Goal: Information Seeking & Learning: Learn about a topic

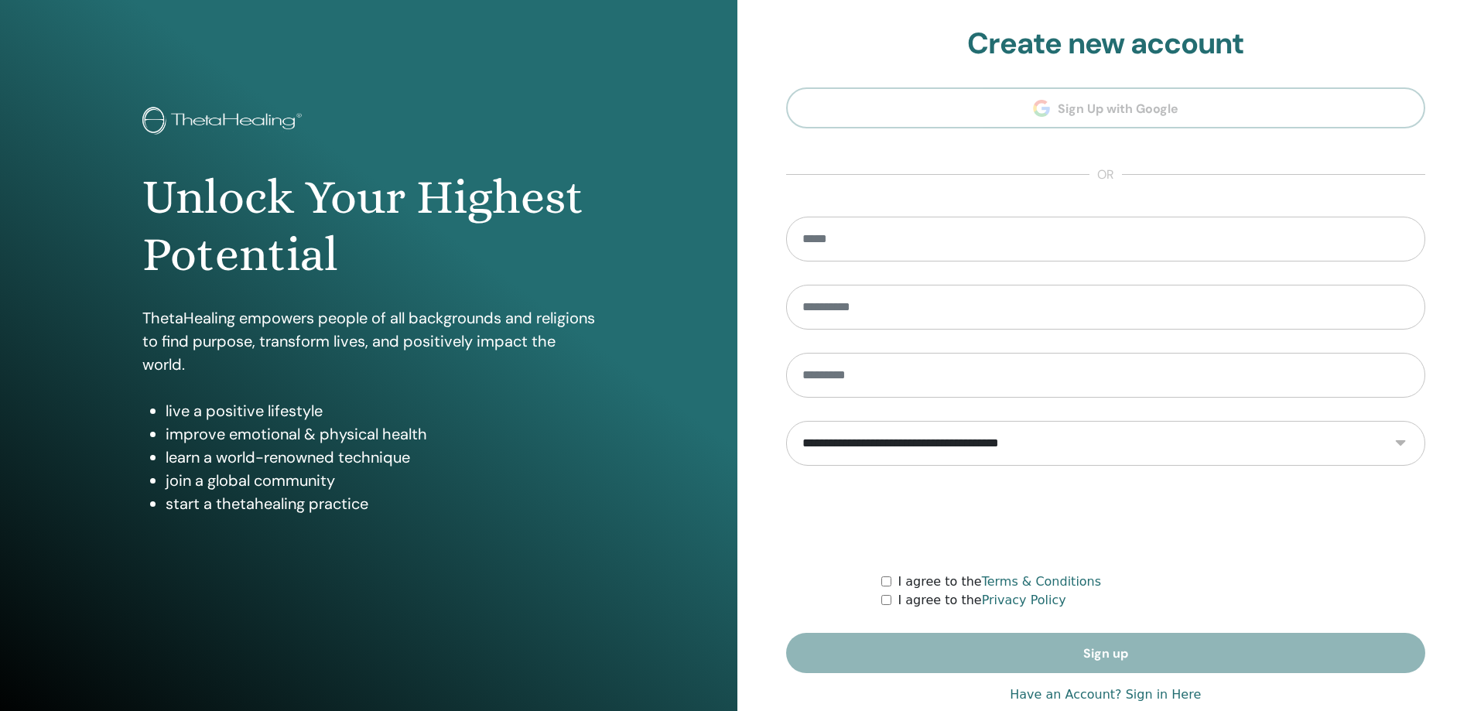
click at [1002, 111] on section "**********" at bounding box center [1106, 349] width 640 height 647
click at [874, 237] on input "email" at bounding box center [1106, 239] width 640 height 45
click at [1052, 131] on section "**********" at bounding box center [1106, 349] width 640 height 647
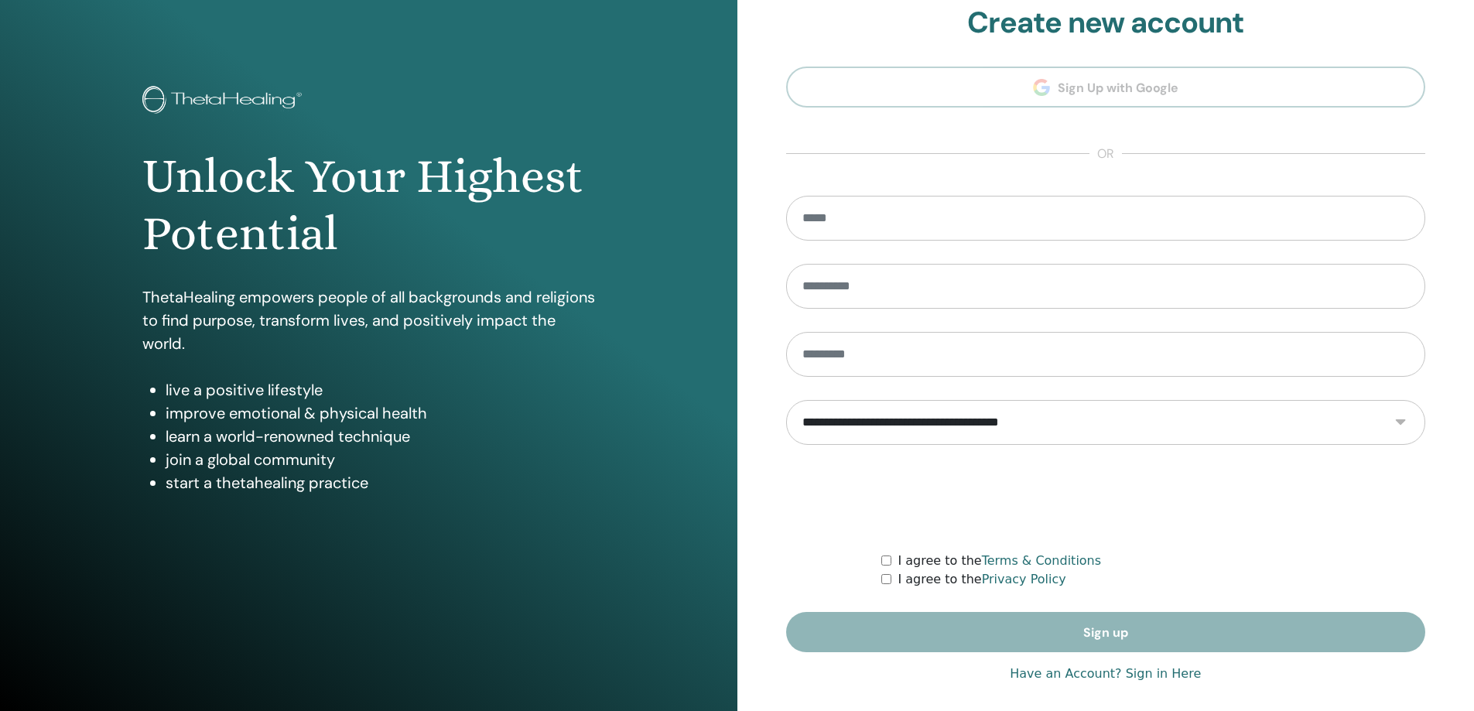
scroll to position [32, 0]
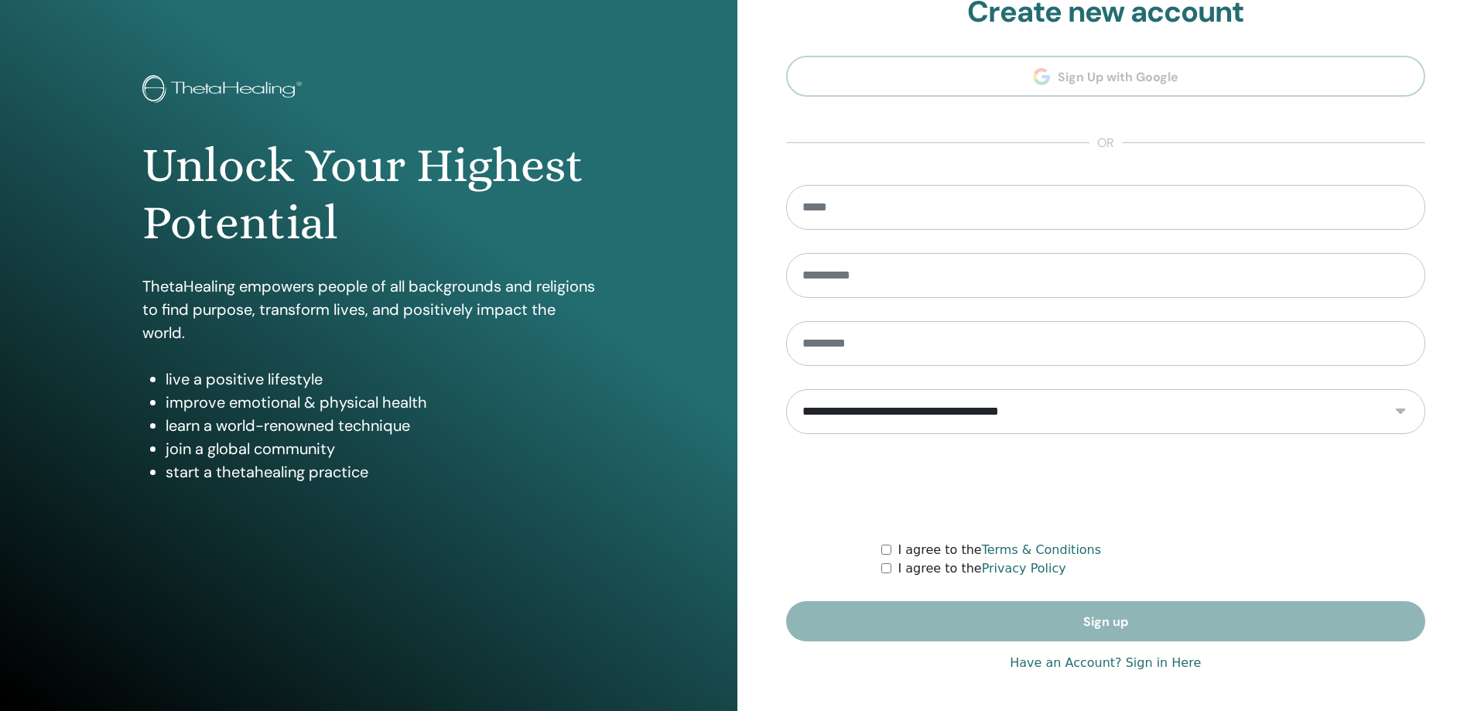
click at [1148, 668] on link "Have an Account? Sign in Here" at bounding box center [1105, 663] width 191 height 19
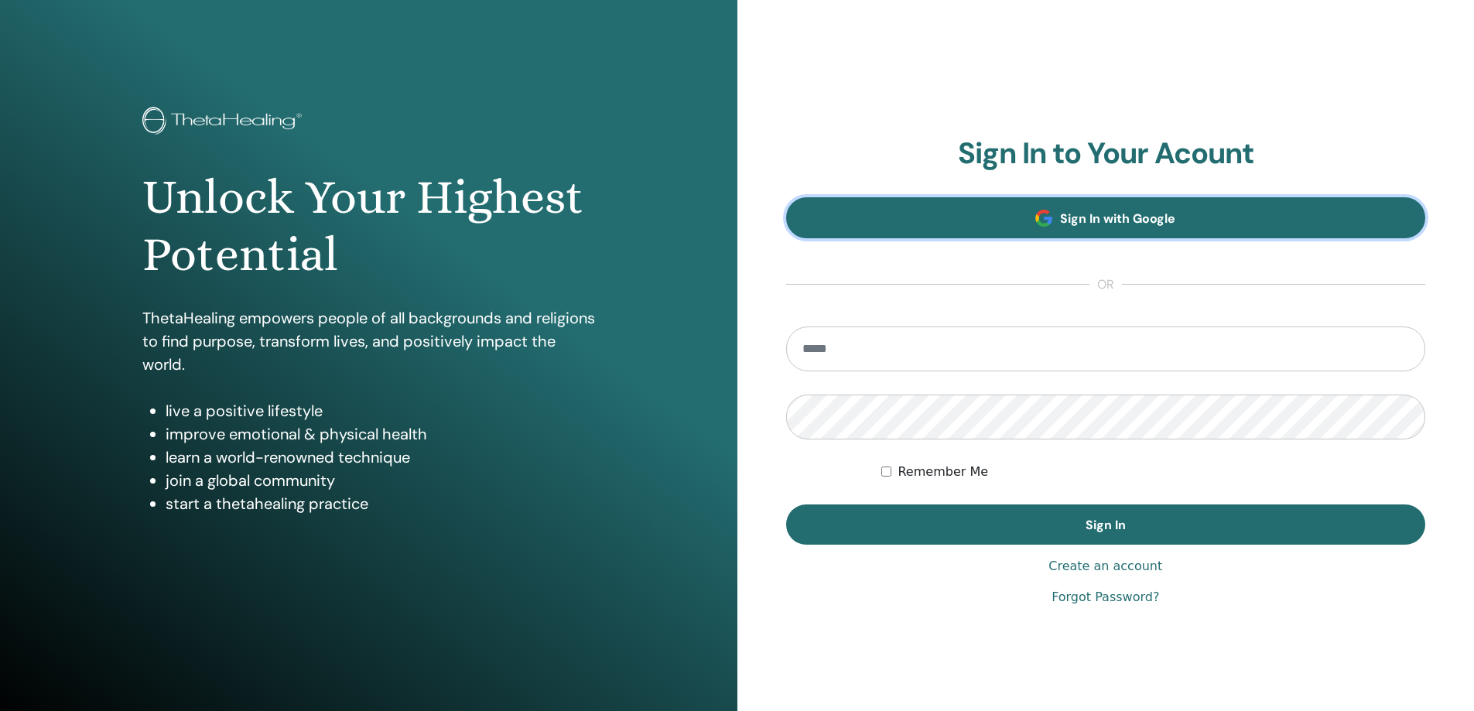
click at [1032, 221] on link "Sign In with Google" at bounding box center [1106, 217] width 640 height 41
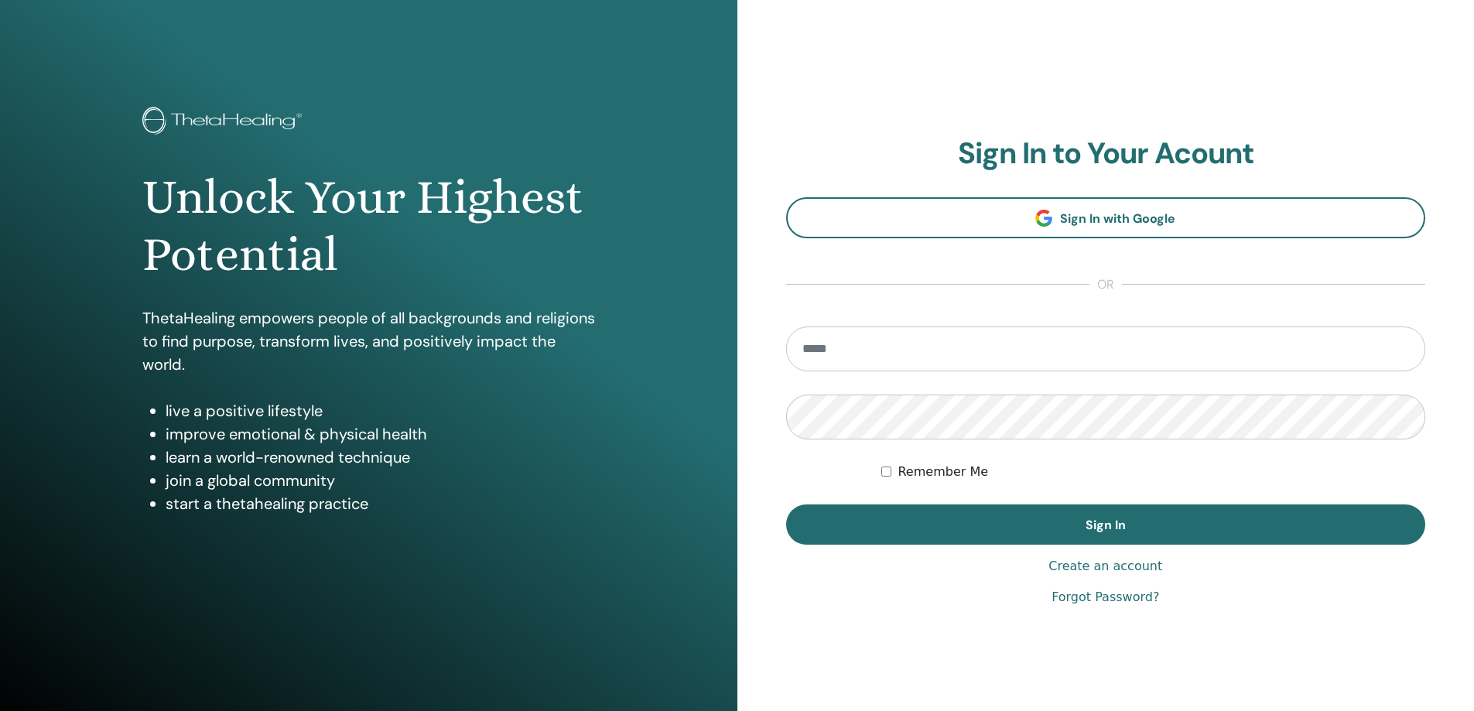
click at [873, 343] on input "email" at bounding box center [1106, 348] width 640 height 45
type input "**********"
click at [786, 504] on button "Sign In" at bounding box center [1106, 524] width 640 height 40
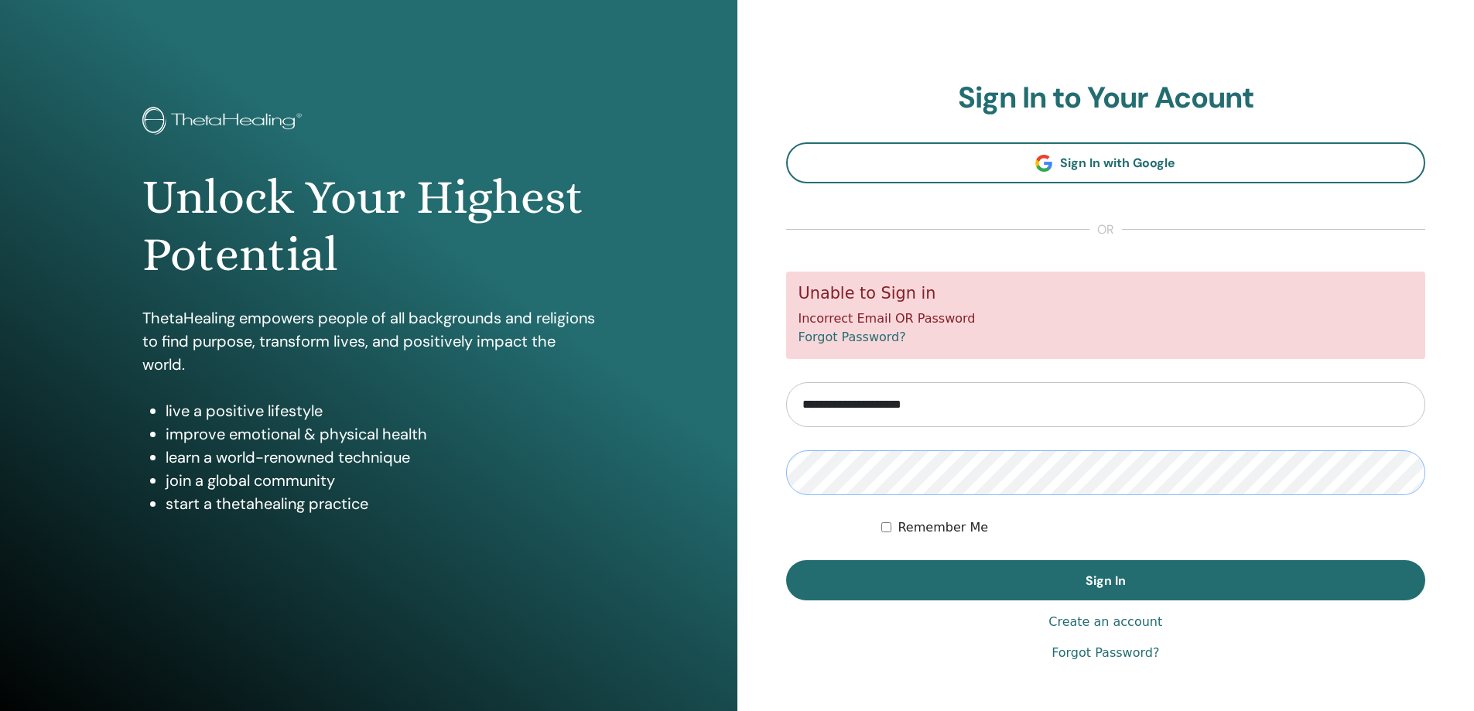
click at [786, 560] on button "Sign In" at bounding box center [1106, 580] width 640 height 40
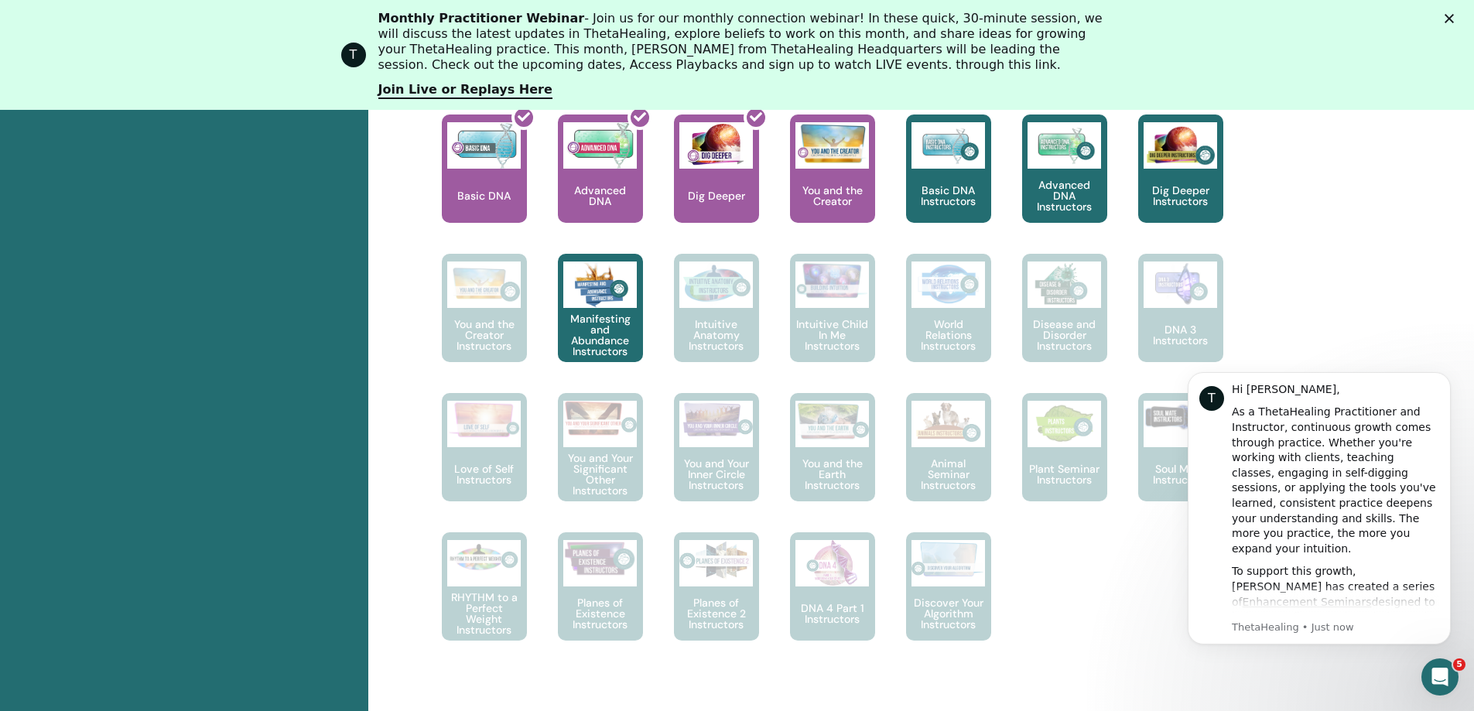
click at [1072, 624] on div "This is where your ThetaHealing journey begins. This is the first seminar to ta…" at bounding box center [868, 392] width 914 height 557
click at [1442, 376] on icon "Dismiss notification" at bounding box center [1446, 376] width 9 height 9
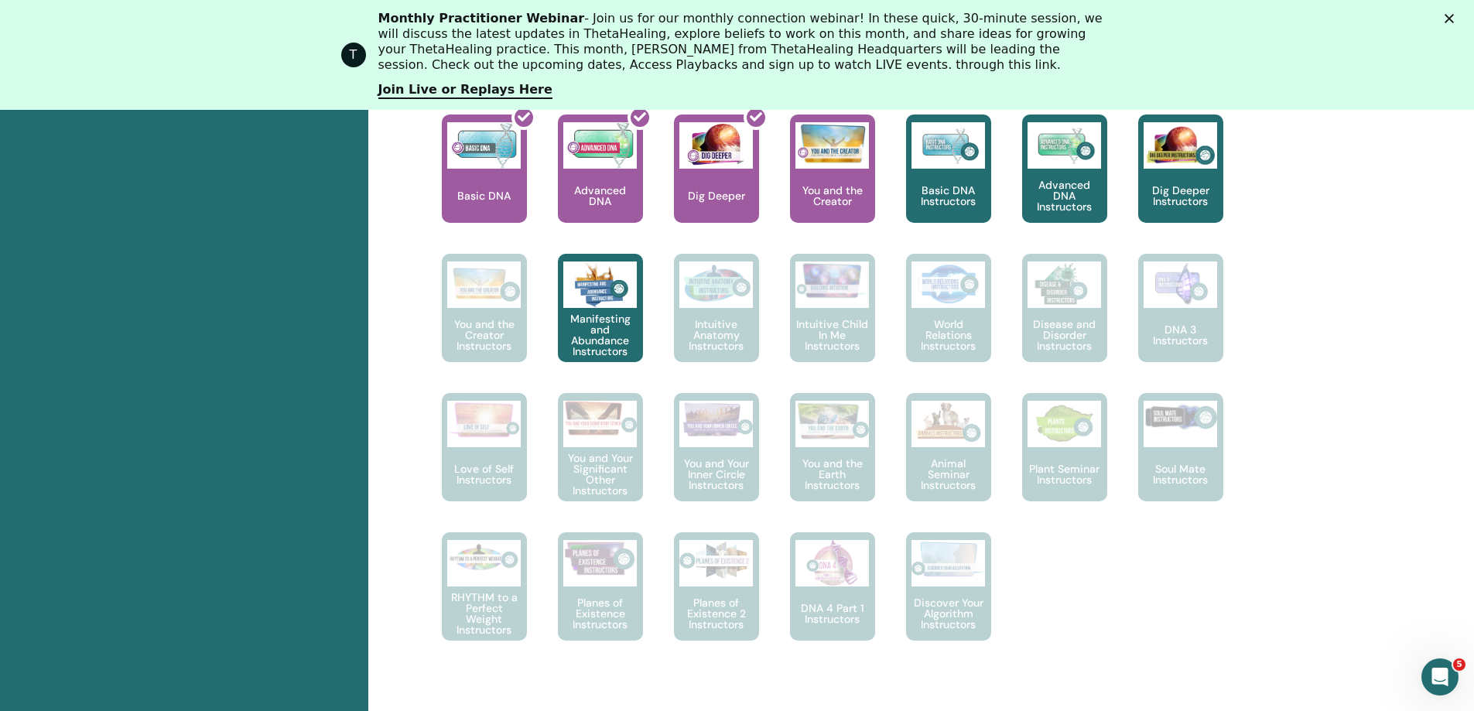
click at [1292, 631] on div "This is where your ThetaHealing journey begins. This is the first seminar to ta…" at bounding box center [868, 392] width 914 height 557
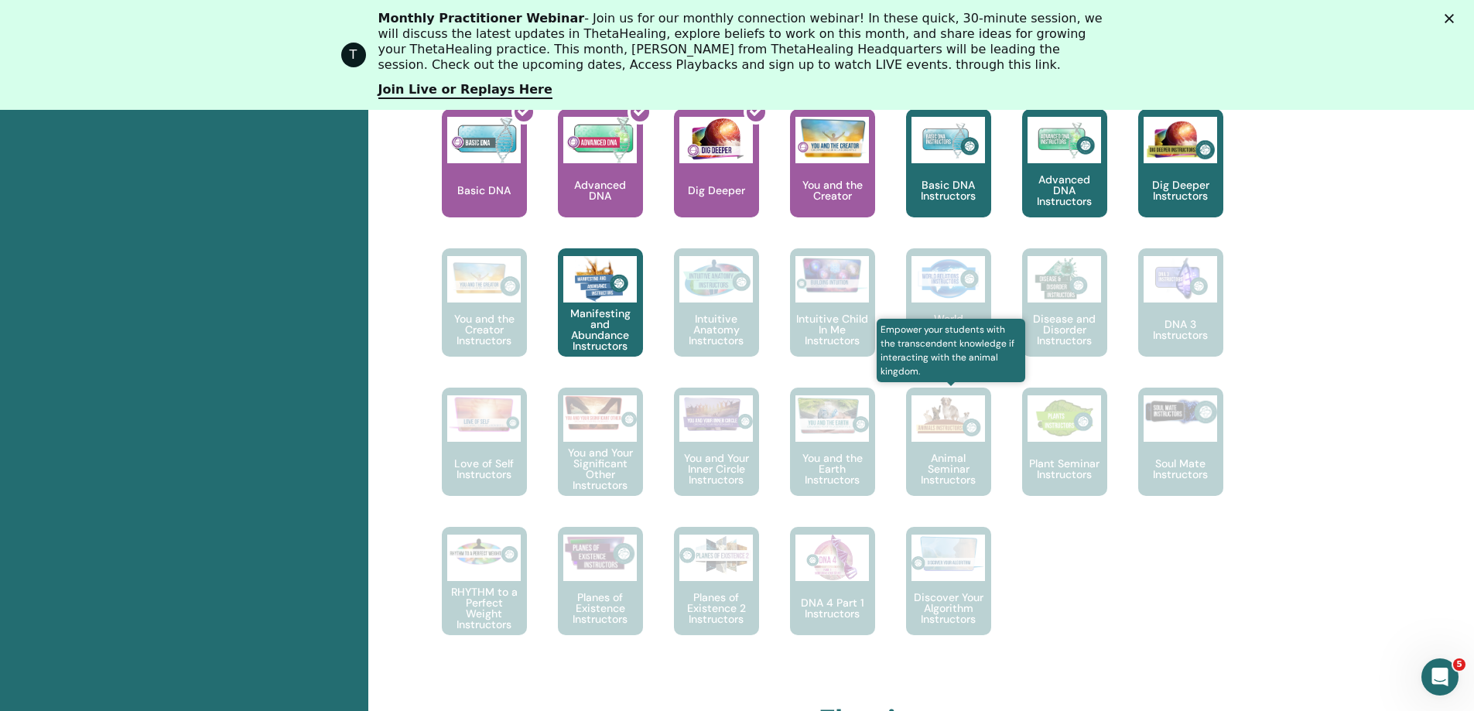
scroll to position [737, 0]
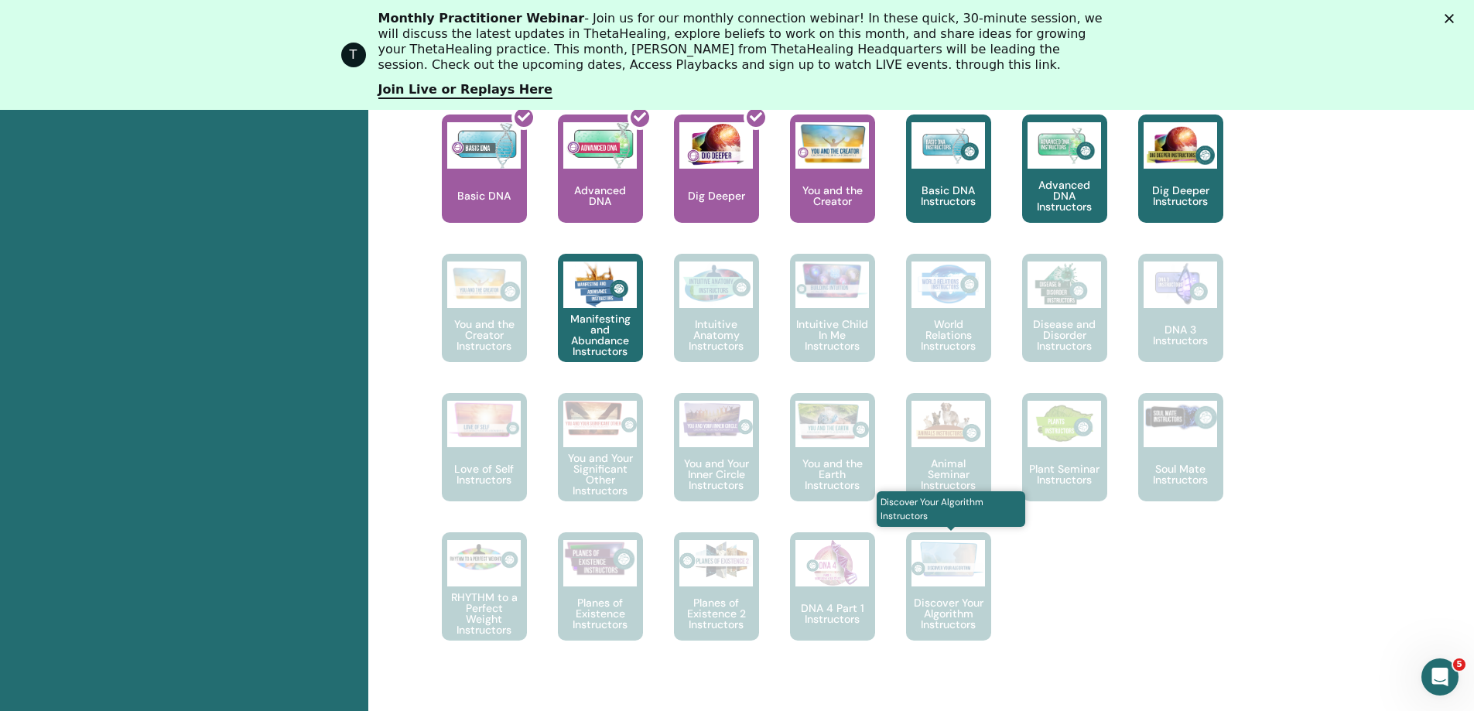
click at [954, 598] on p "Discover Your Algorithm Instructors" at bounding box center [948, 613] width 85 height 32
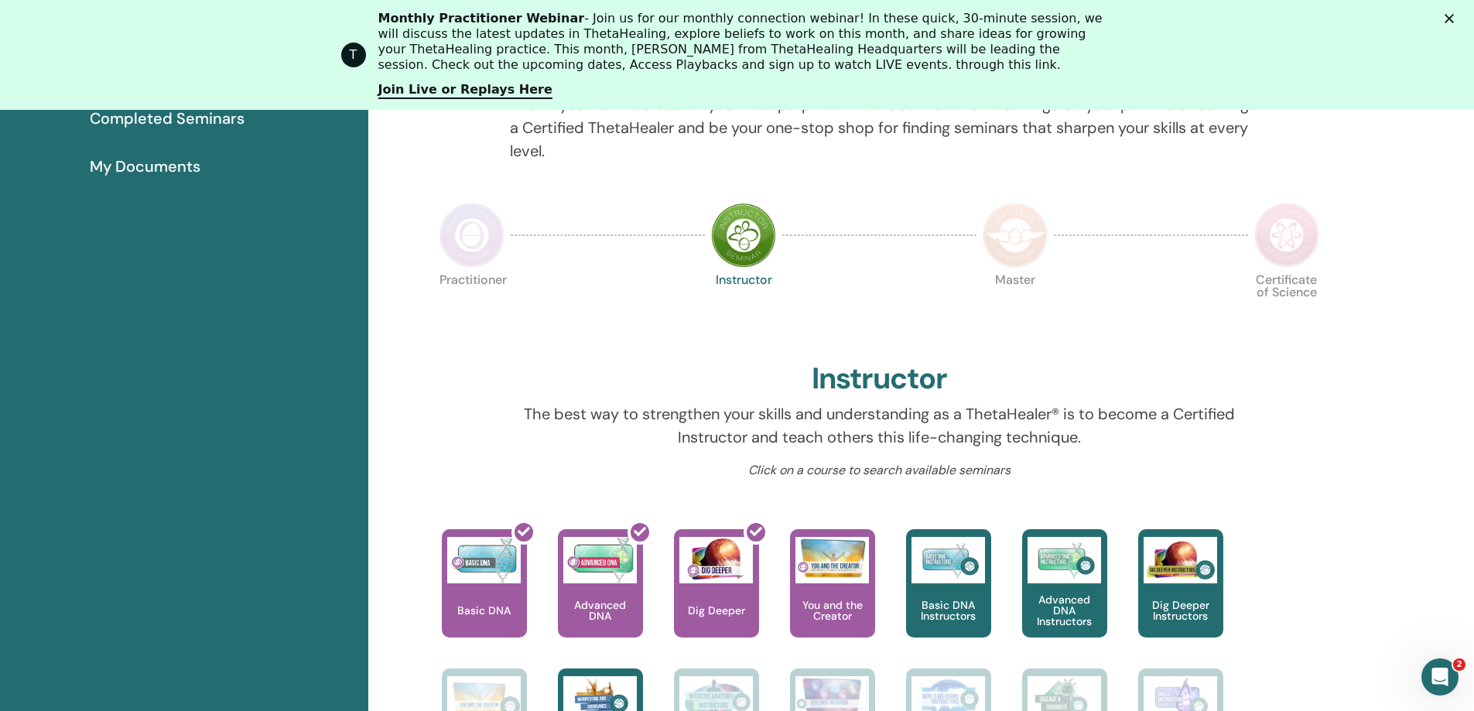
scroll to position [318, 0]
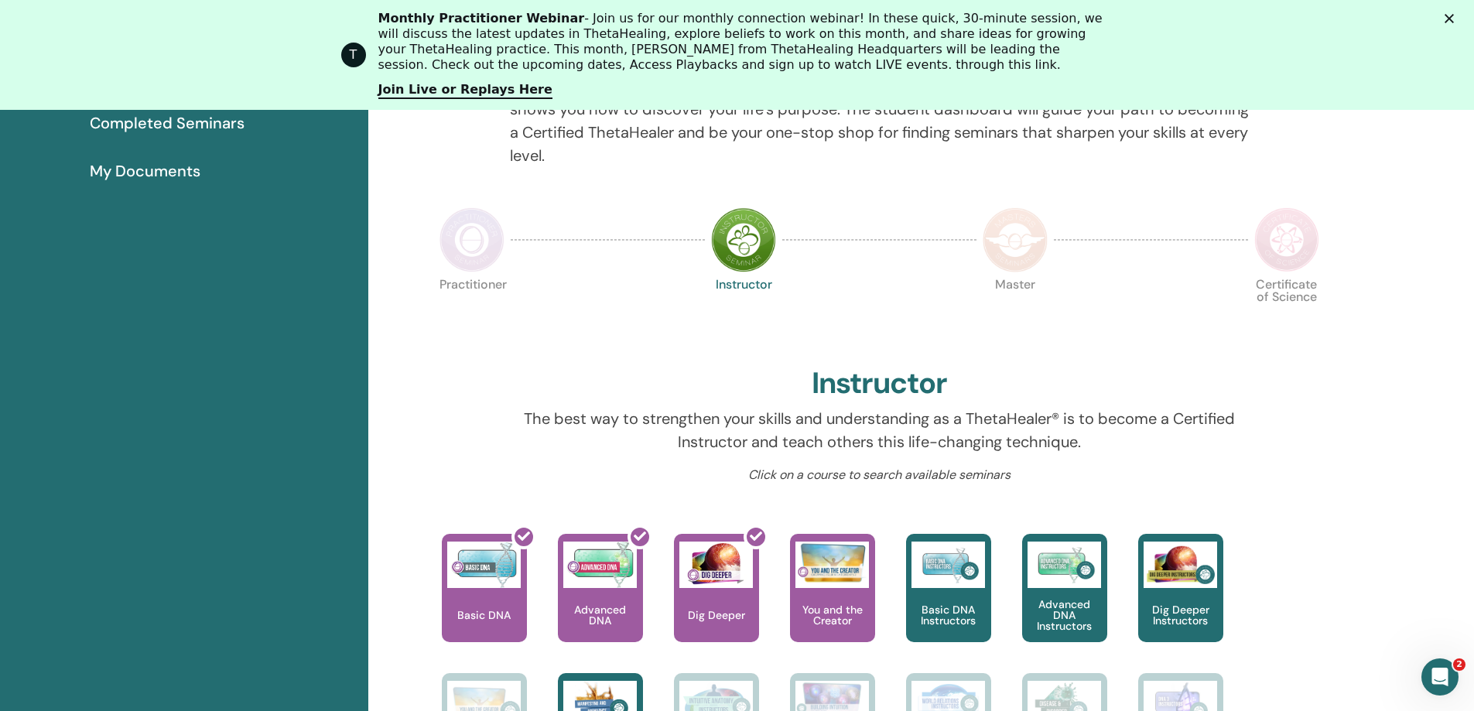
click at [1001, 254] on img at bounding box center [1014, 239] width 65 height 65
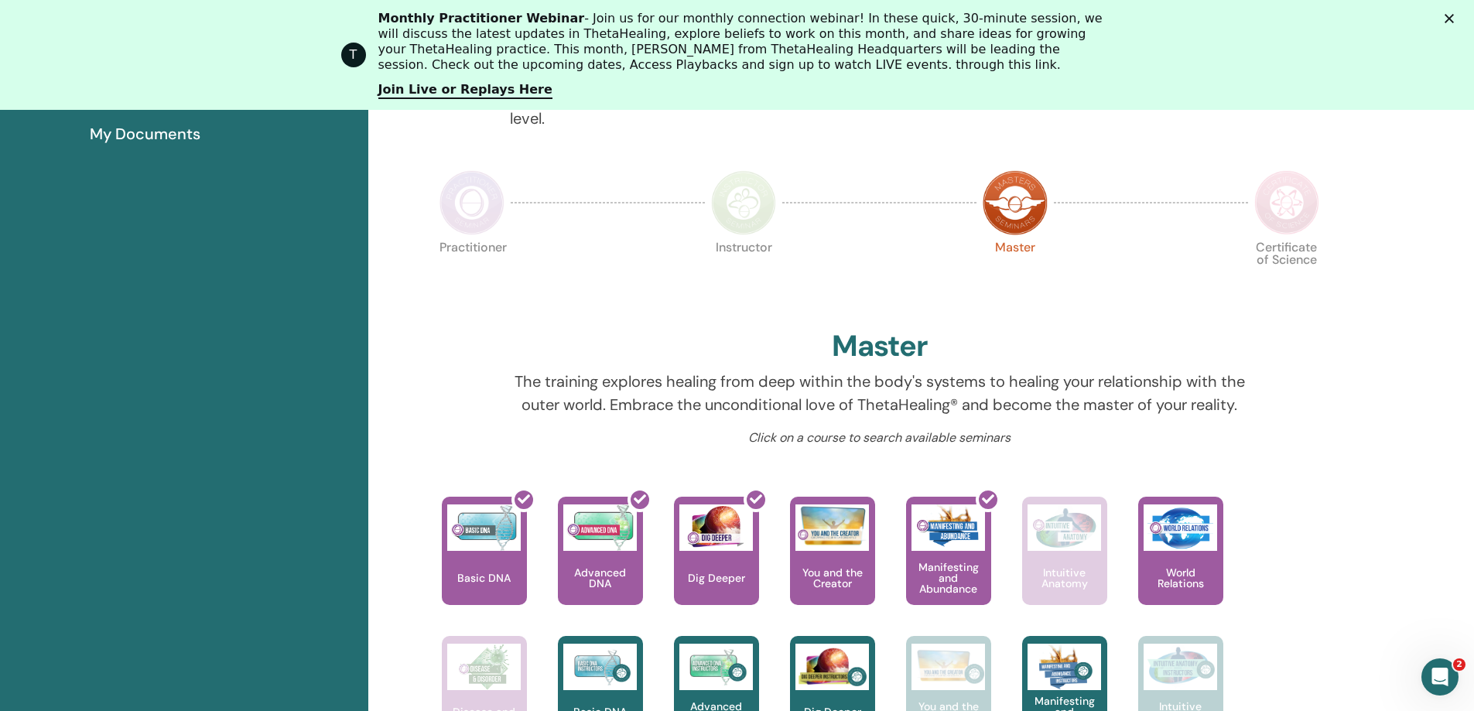
scroll to position [350, 0]
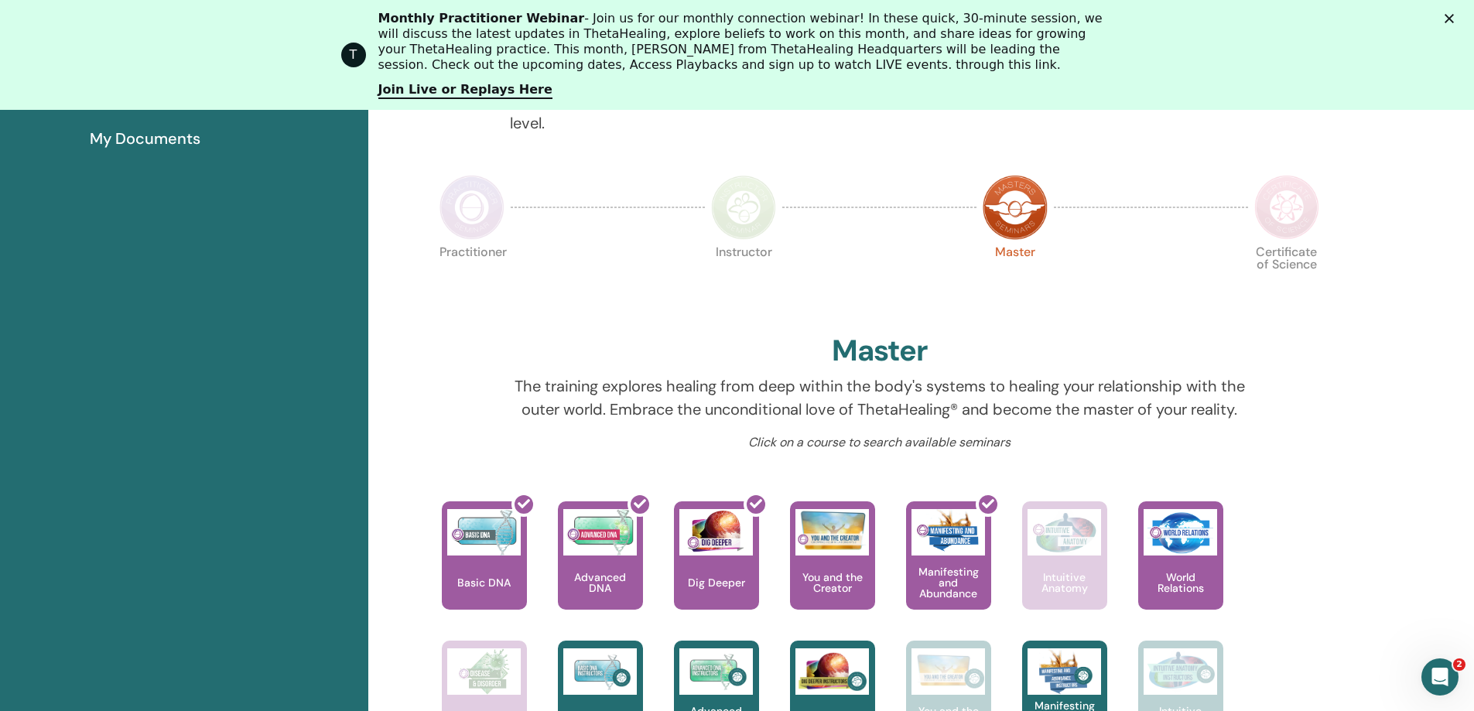
click at [459, 210] on img at bounding box center [471, 207] width 65 height 65
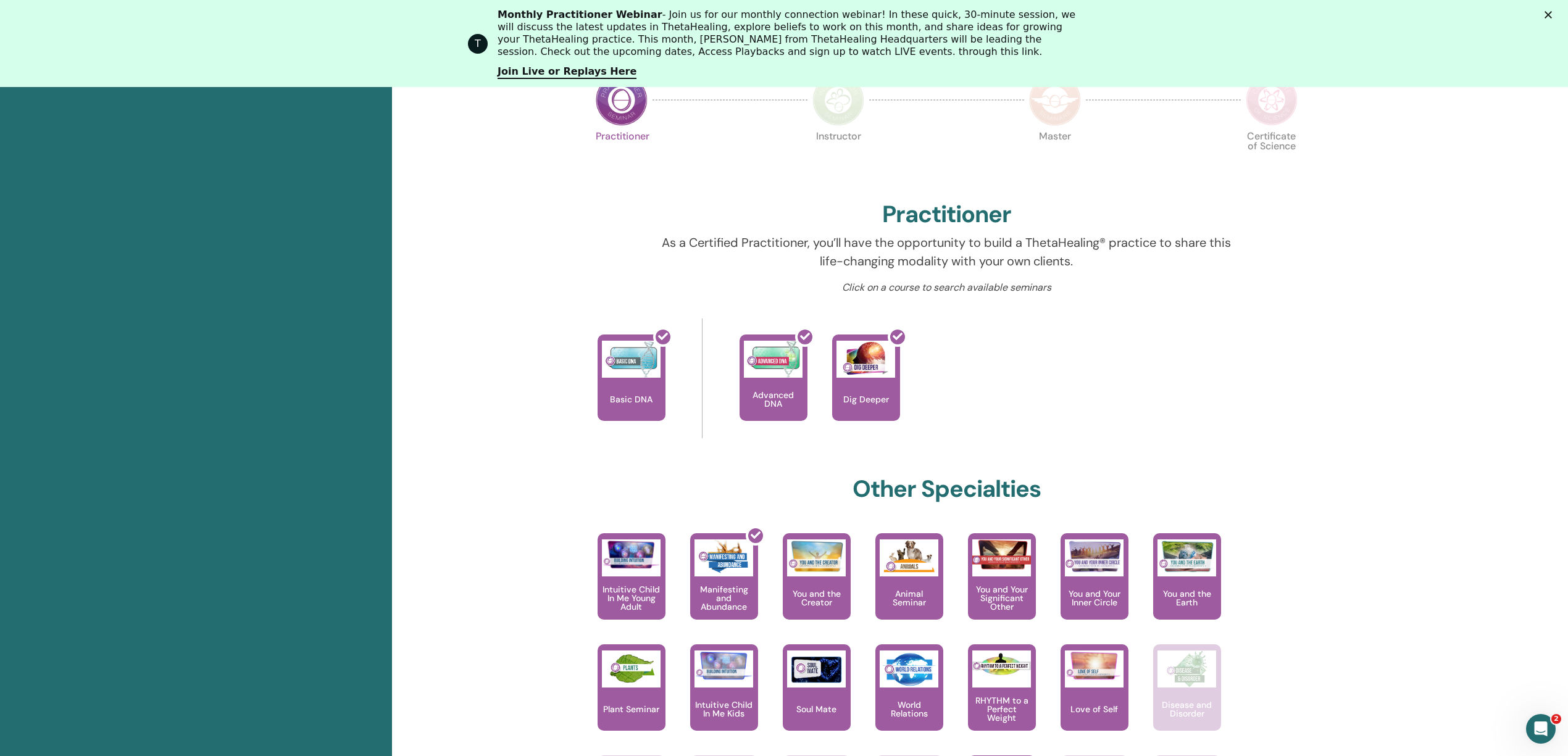
scroll to position [341, 0]
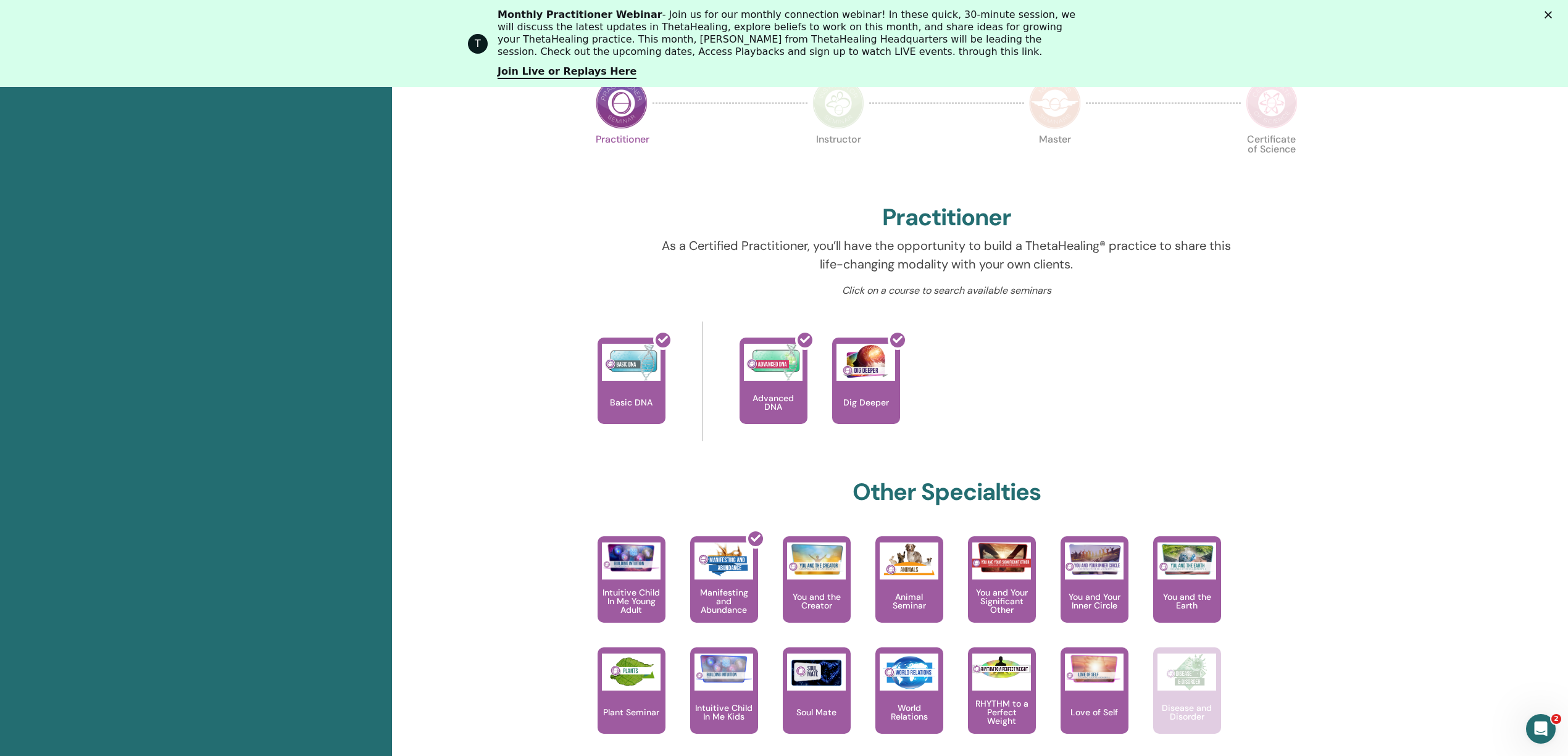
click at [830, 126] on img at bounding box center [838, 103] width 52 height 52
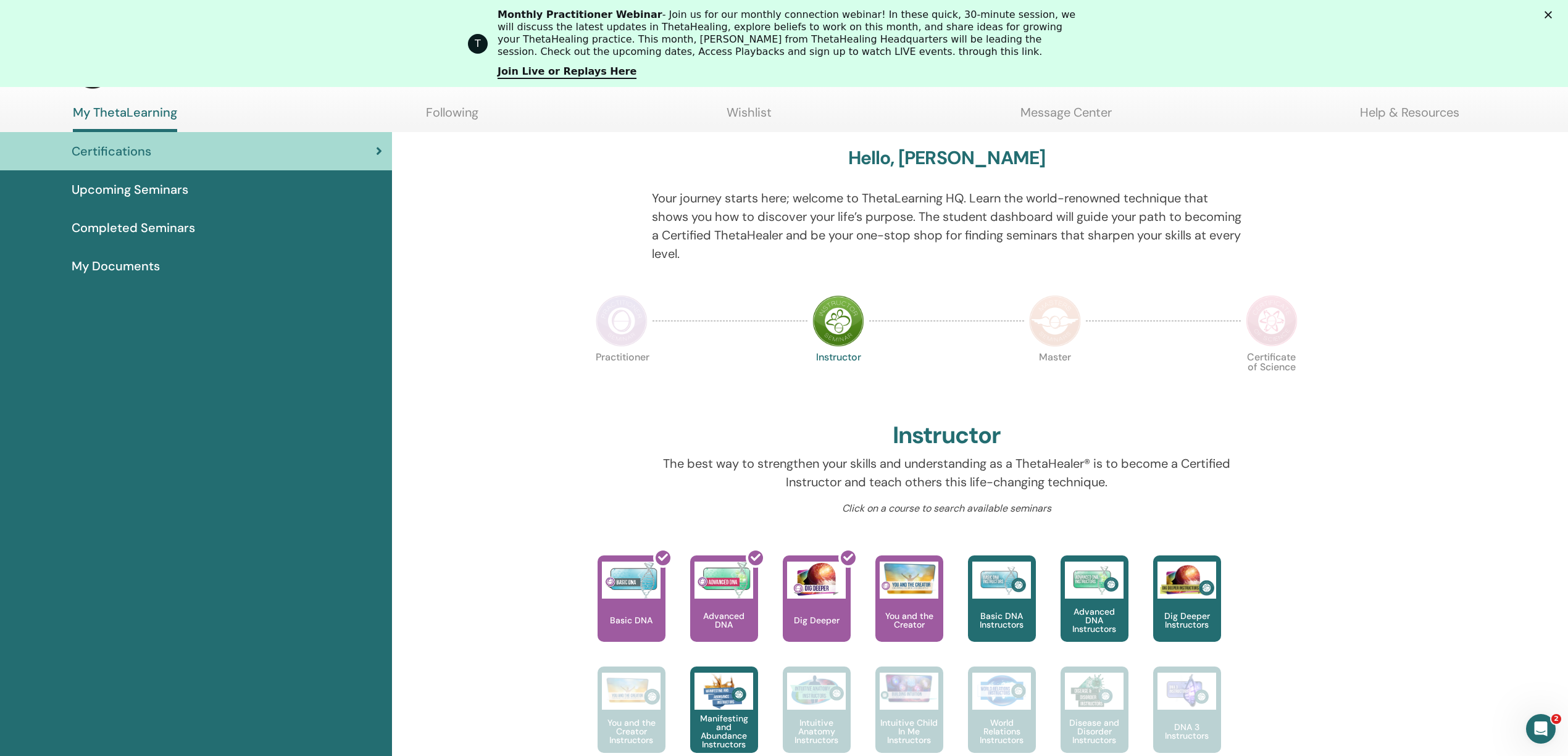
scroll to position [114, 0]
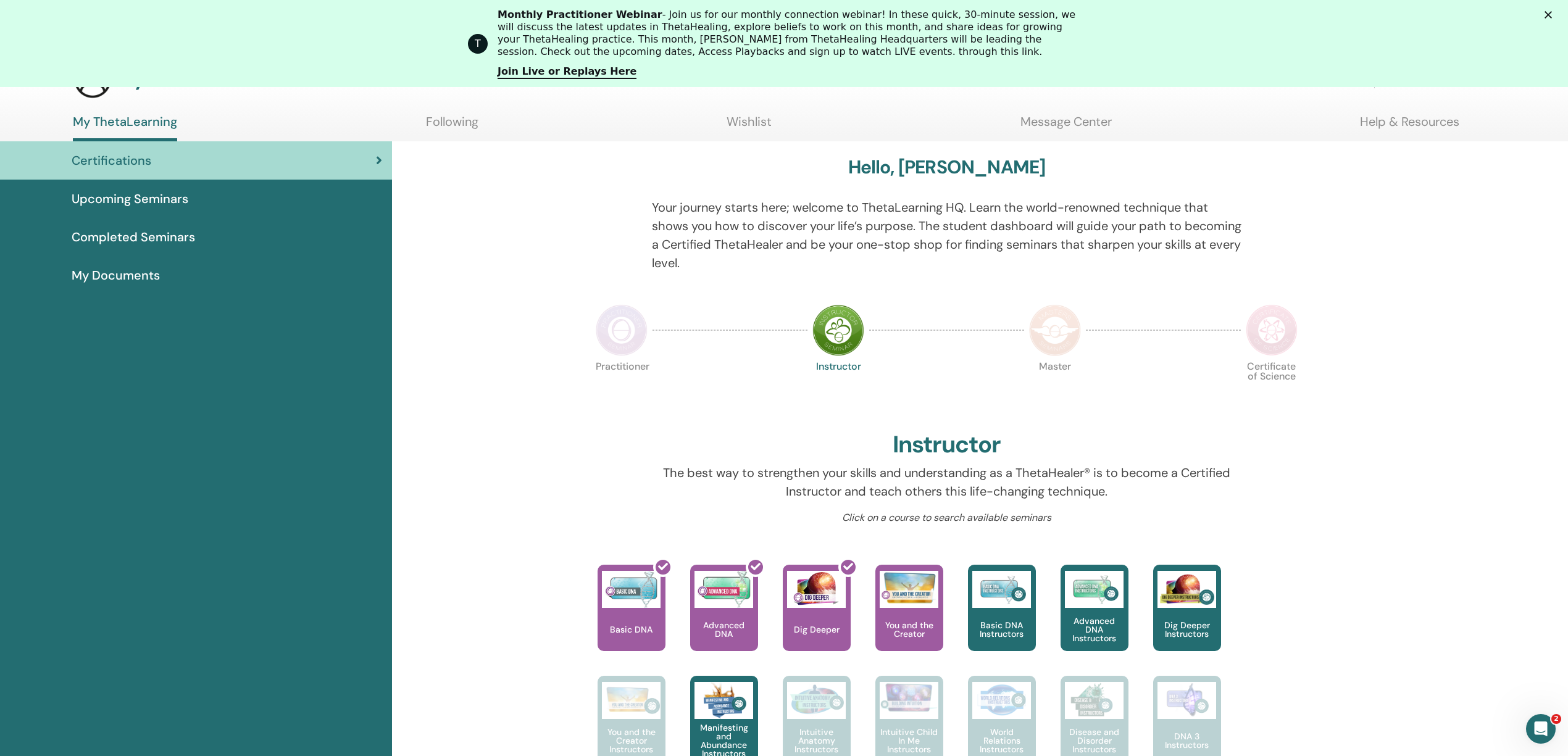
click at [1060, 329] on img at bounding box center [1055, 329] width 52 height 52
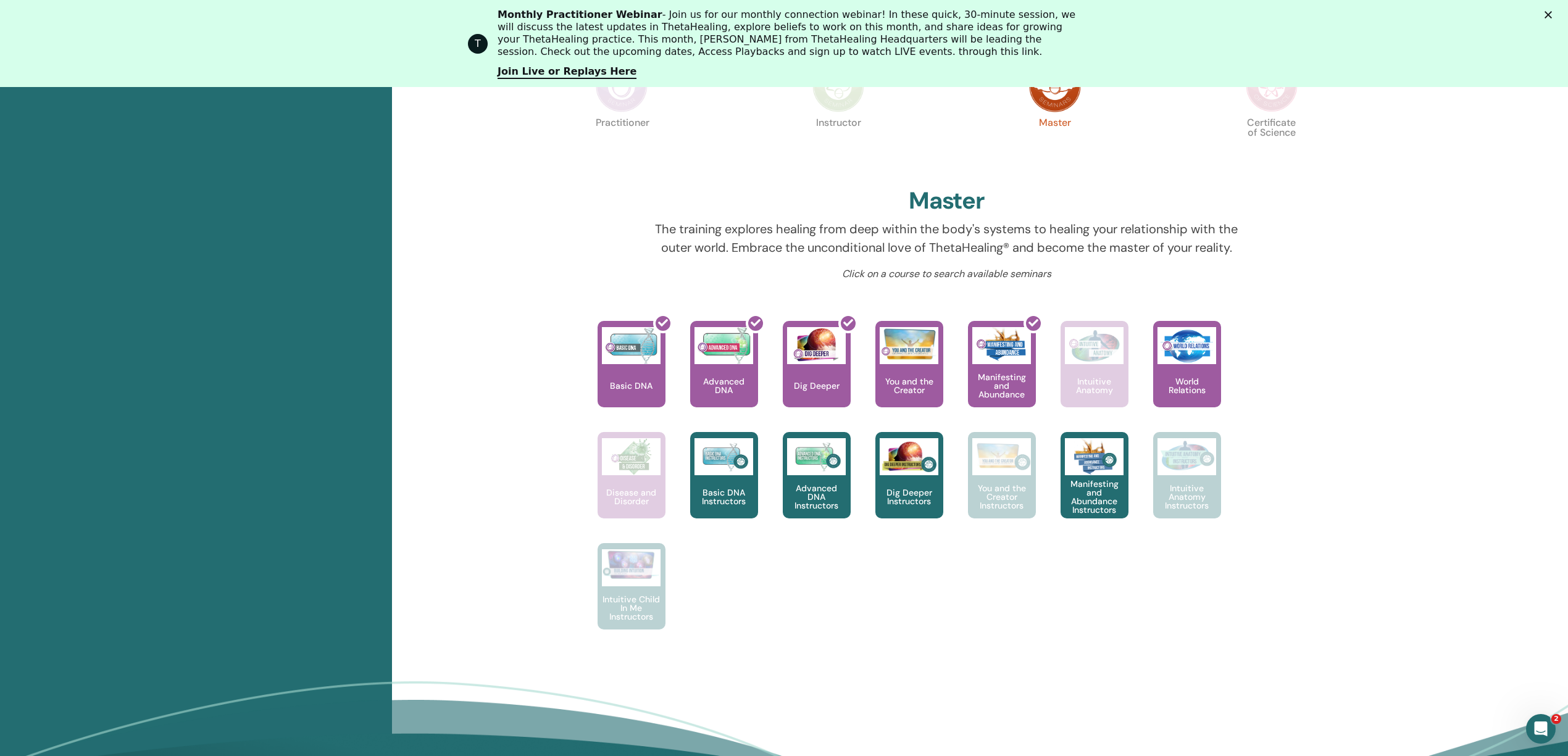
scroll to position [361, 0]
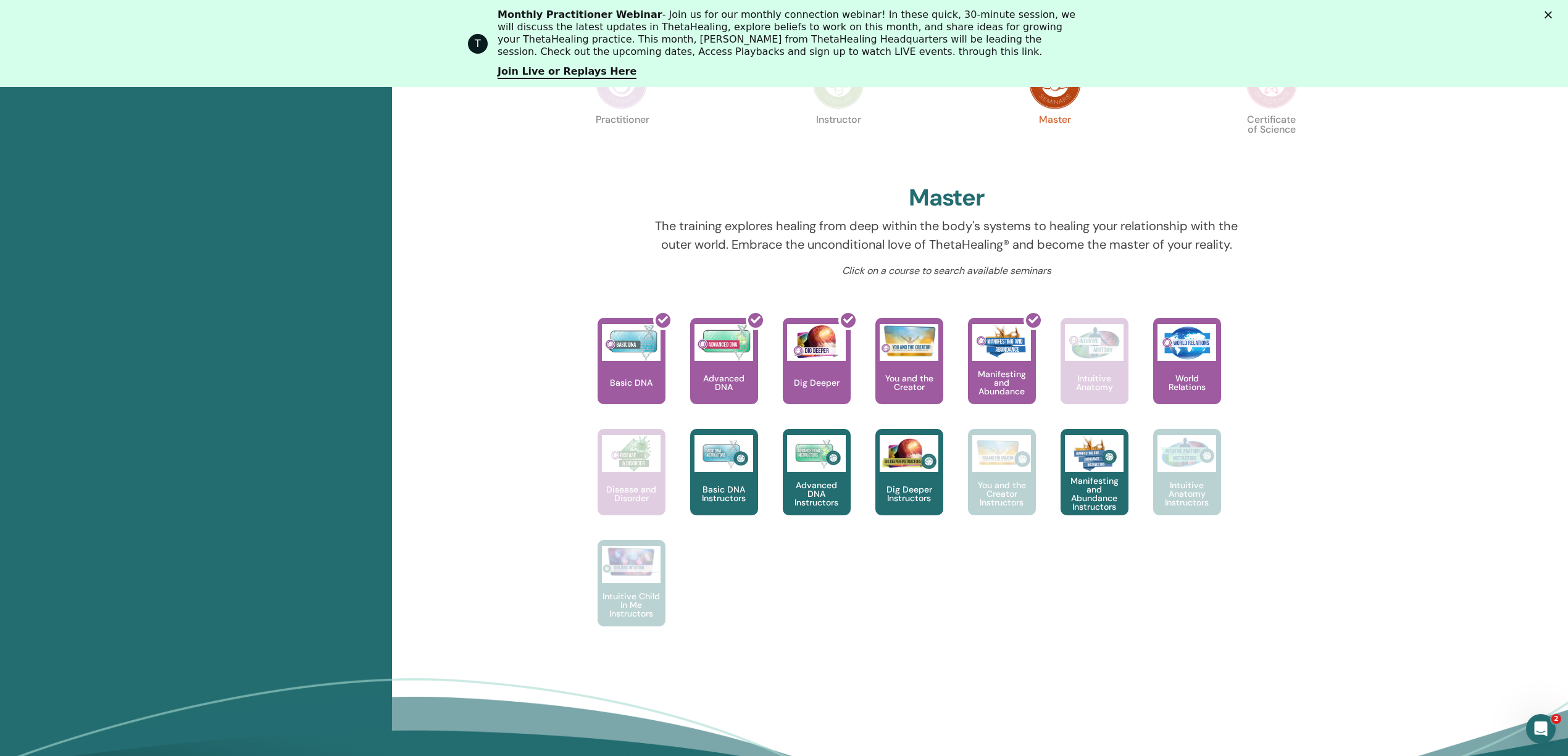
click at [1274, 96] on img at bounding box center [1271, 83] width 52 height 52
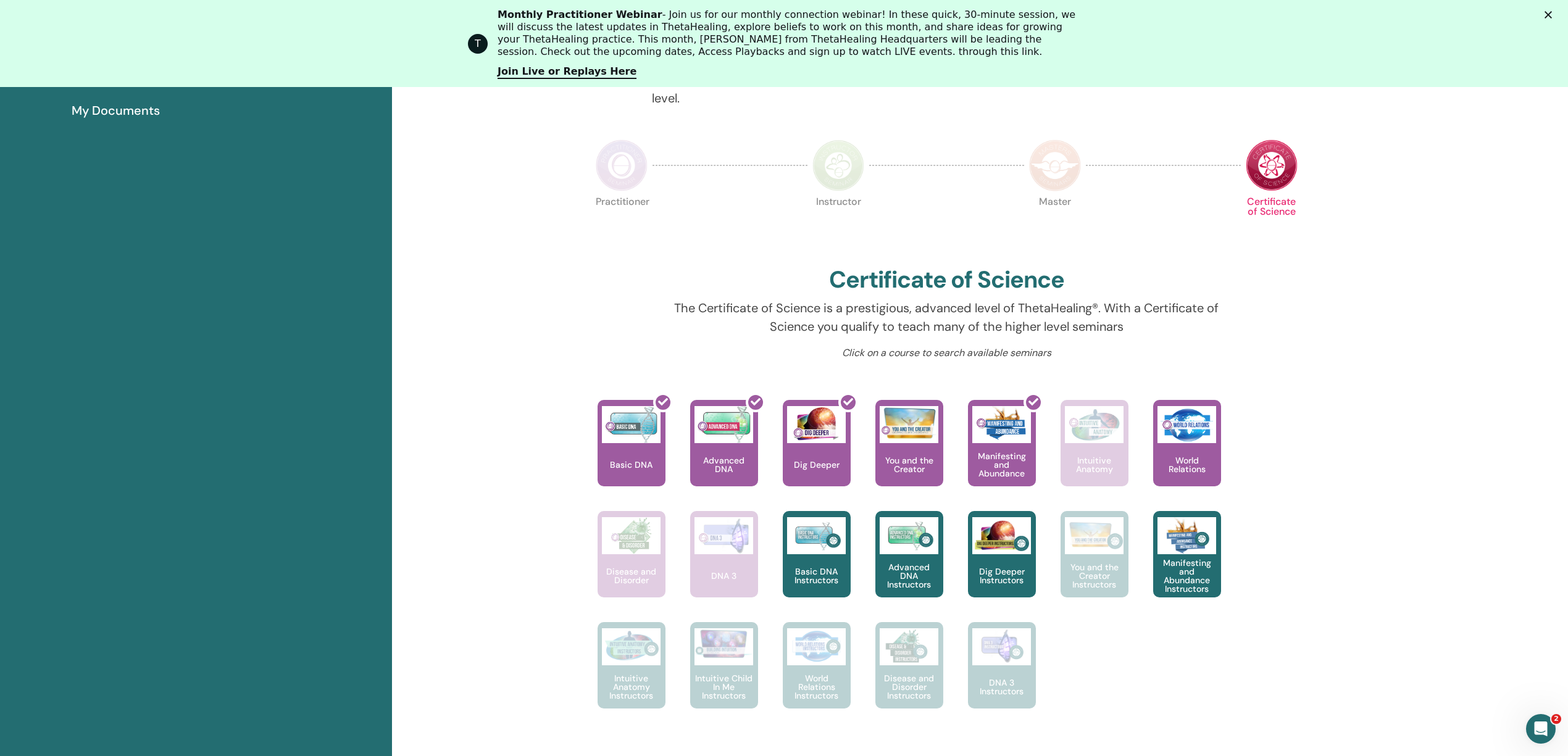
click at [596, 159] on img at bounding box center [622, 165] width 52 height 52
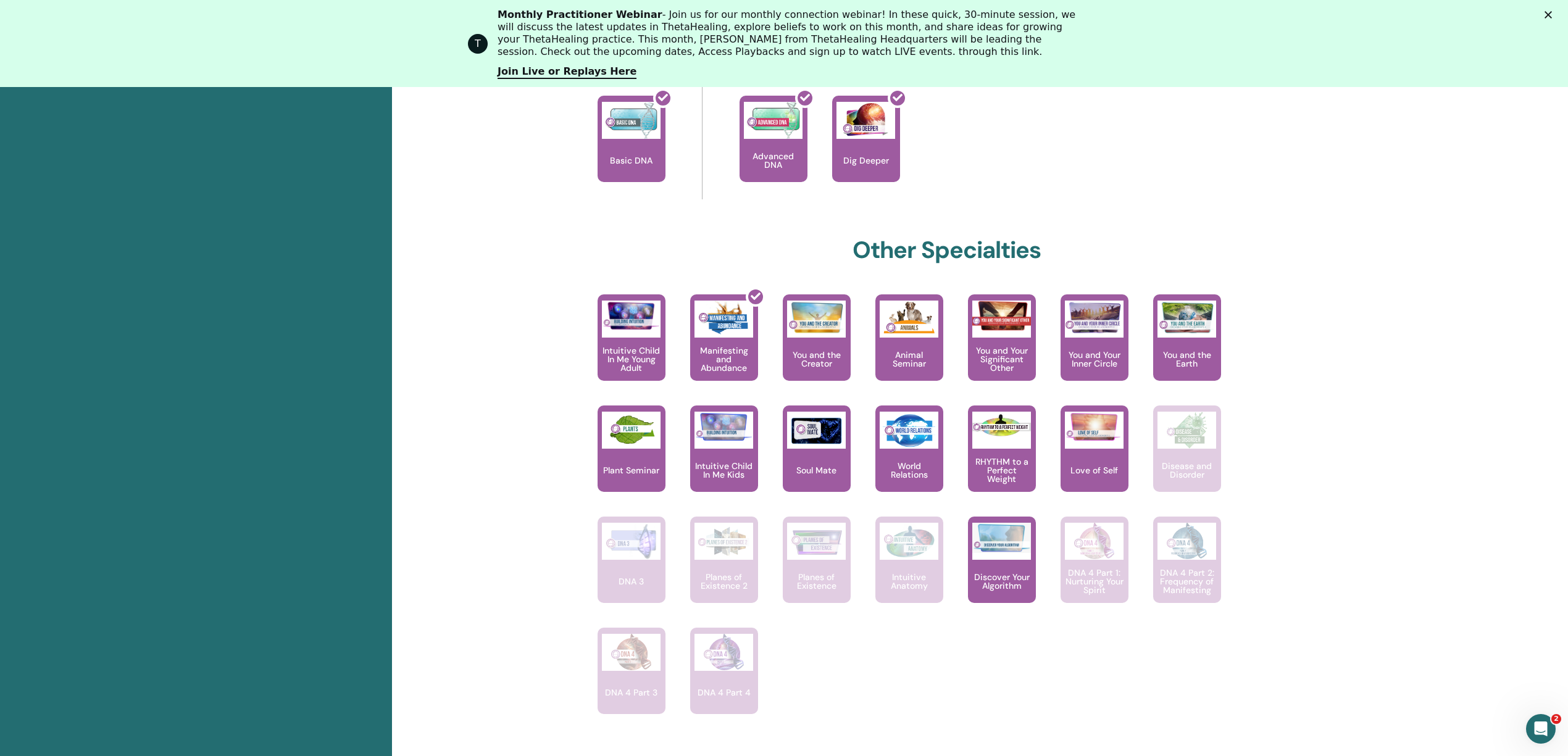
scroll to position [608, 0]
